Goal: Check status: Check status

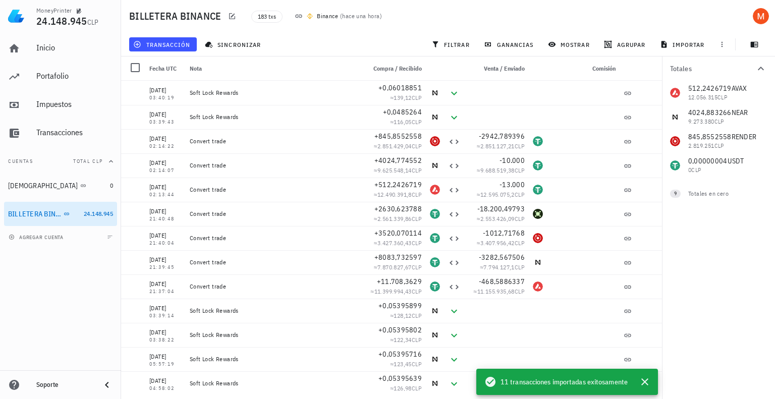
click at [646, 385] on icon "button" at bounding box center [645, 382] width 12 height 12
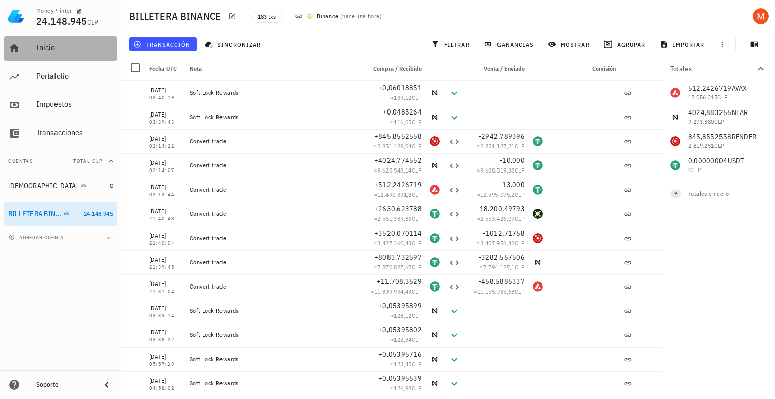
click at [65, 43] on div "Inicio" at bounding box center [74, 48] width 77 height 10
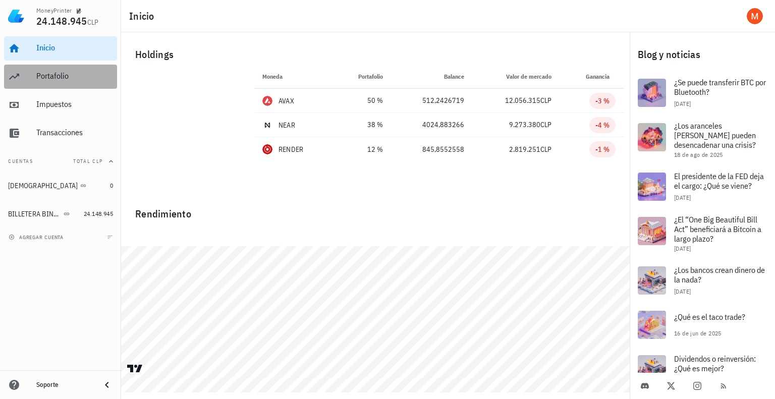
click at [32, 76] on link "Portafolio" at bounding box center [60, 77] width 113 height 24
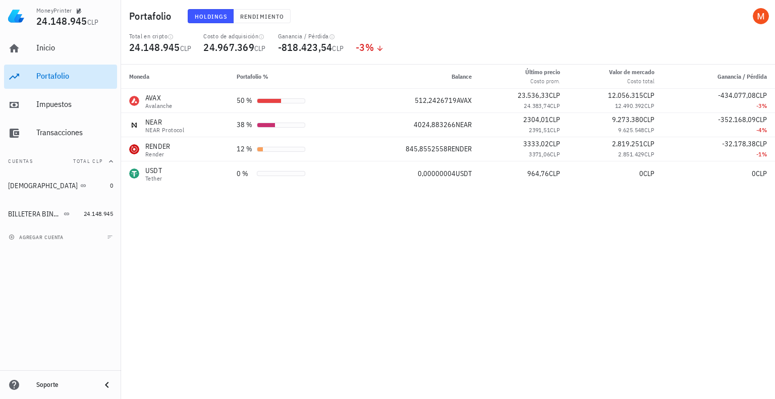
click at [51, 73] on div "Portafolio" at bounding box center [74, 76] width 77 height 10
click at [254, 13] on span "Rendimiento" at bounding box center [262, 17] width 44 height 8
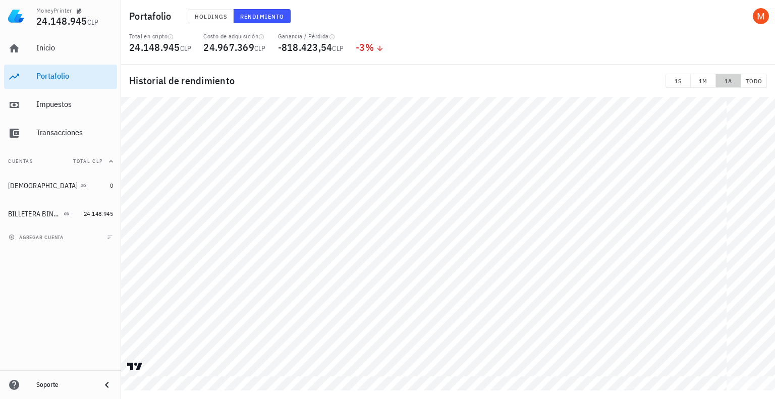
click at [720, 80] on span "1A" at bounding box center [728, 81] width 17 height 8
